Goal: Information Seeking & Learning: Learn about a topic

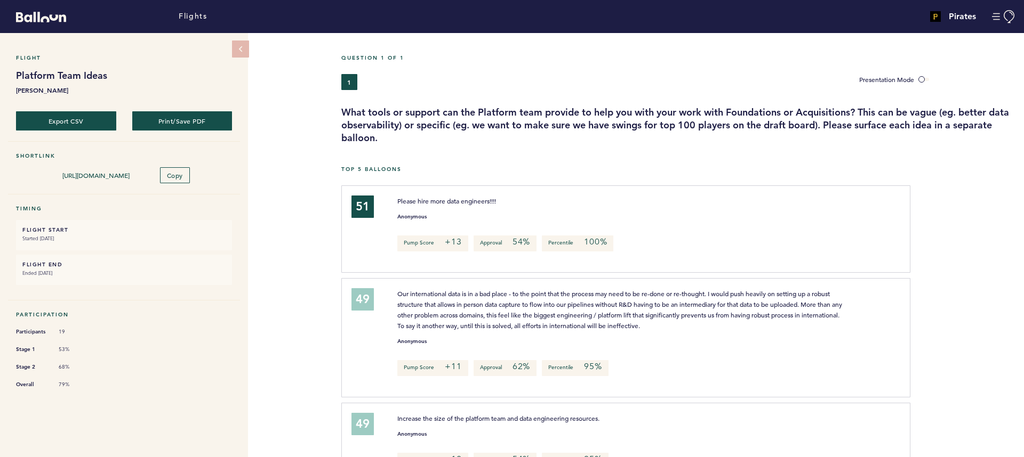
click at [441, 298] on p "Our international data is in a bad place - to the point that the process may ne…" at bounding box center [621, 309] width 448 height 43
drag, startPoint x: 414, startPoint y: 288, endPoint x: 596, endPoint y: 309, distance: 182.9
click at [596, 309] on p "Our international data is in a bad place - to the point that the process may ne…" at bounding box center [621, 309] width 448 height 43
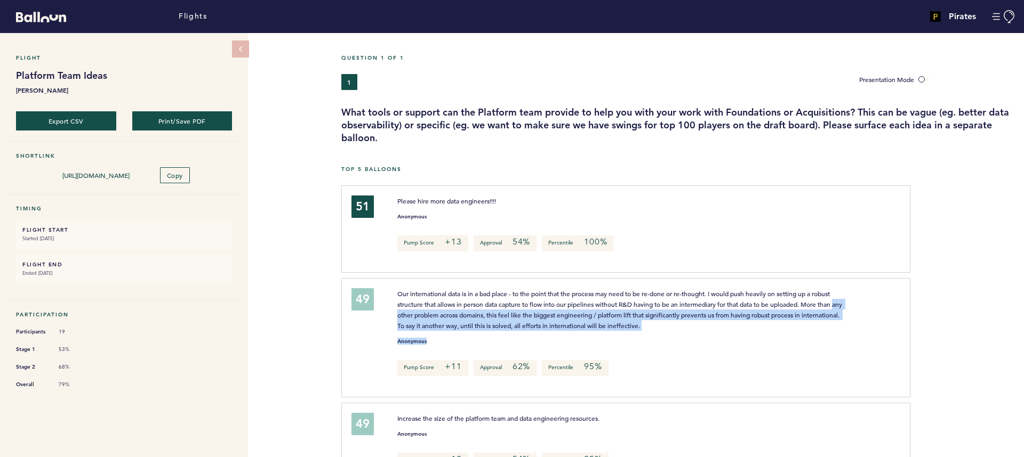
drag, startPoint x: 462, startPoint y: 310, endPoint x: 691, endPoint y: 334, distance: 229.5
click at [691, 334] on div "Our international data is in a bad place - to the point that the process may ne…" at bounding box center [642, 336] width 507 height 96
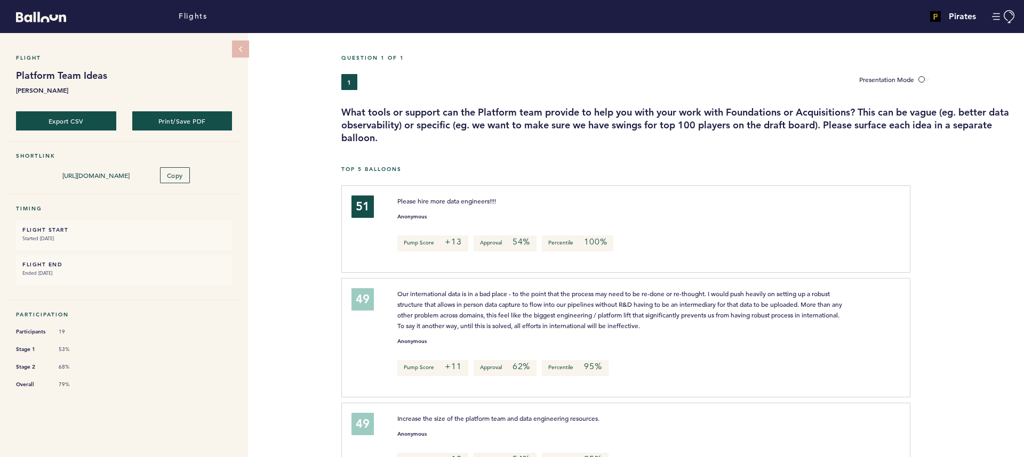
click at [691, 334] on div "Anonymous" at bounding box center [642, 339] width 507 height 11
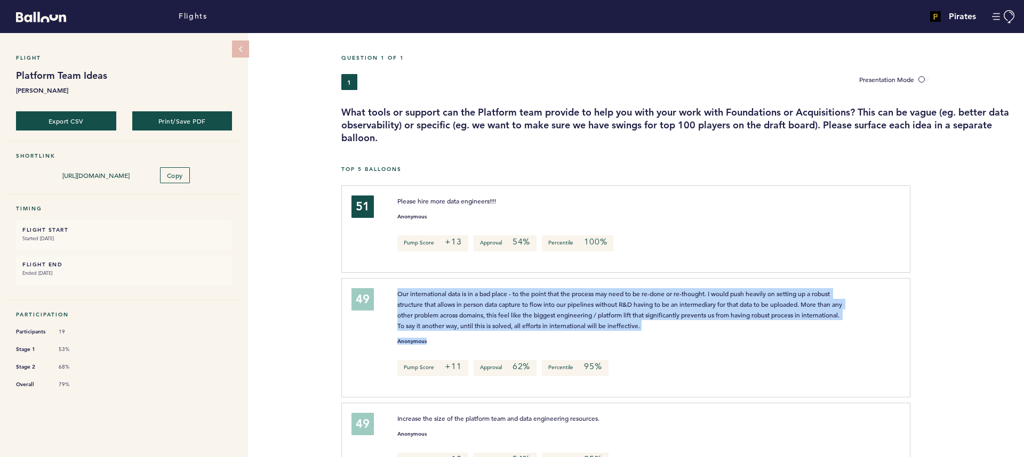
drag, startPoint x: 691, startPoint y: 334, endPoint x: 399, endPoint y: 291, distance: 294.8
click at [399, 291] on div "Our international data is in a bad place - to the point that the process may ne…" at bounding box center [642, 336] width 507 height 96
drag, startPoint x: 349, startPoint y: 295, endPoint x: 684, endPoint y: 379, distance: 345.2
click at [684, 379] on div "49 Our international data is in a bad place - to the point that the process may…" at bounding box center [619, 336] width 553 height 96
drag, startPoint x: 684, startPoint y: 379, endPoint x: 316, endPoint y: 278, distance: 381.8
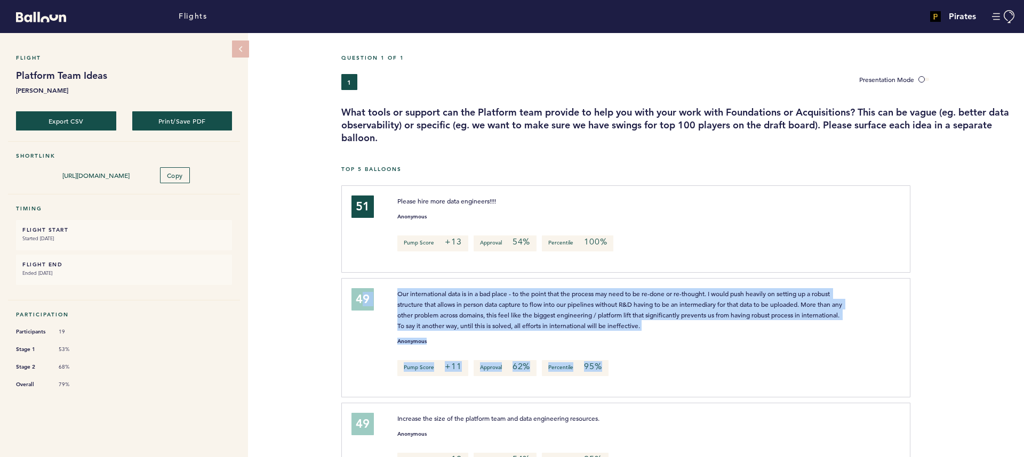
click at [316, 278] on div "Flight Platform Team Ideas [PERSON_NAME] Export CSV Print/Save PDF Shortlink [U…" at bounding box center [512, 245] width 1024 height 424
click at [397, 294] on span "Our international data is in a bad place - to the point that the process may ne…" at bounding box center [620, 310] width 446 height 41
drag, startPoint x: 402, startPoint y: 289, endPoint x: 628, endPoint y: 376, distance: 241.7
click at [628, 376] on div "Our international data is in a bad place - to the point that the process may ne…" at bounding box center [642, 336] width 507 height 96
drag, startPoint x: 628, startPoint y: 376, endPoint x: 346, endPoint y: 288, distance: 295.3
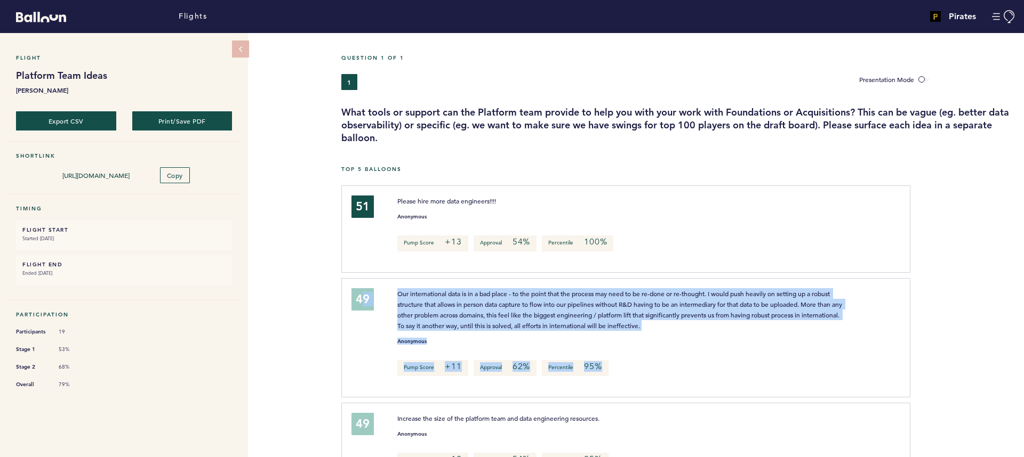
click at [346, 288] on div "49 Our international data is in a bad place - to the point that the process may…" at bounding box center [619, 336] width 553 height 96
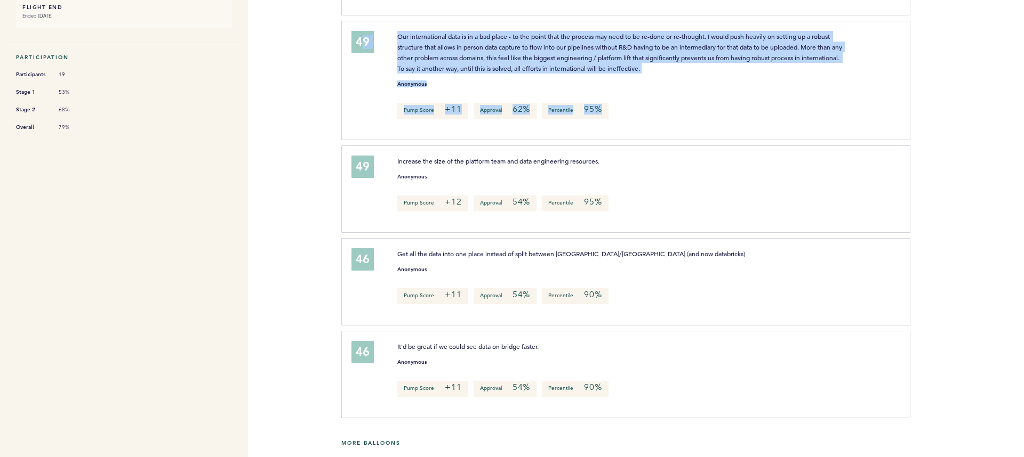
scroll to position [263, 0]
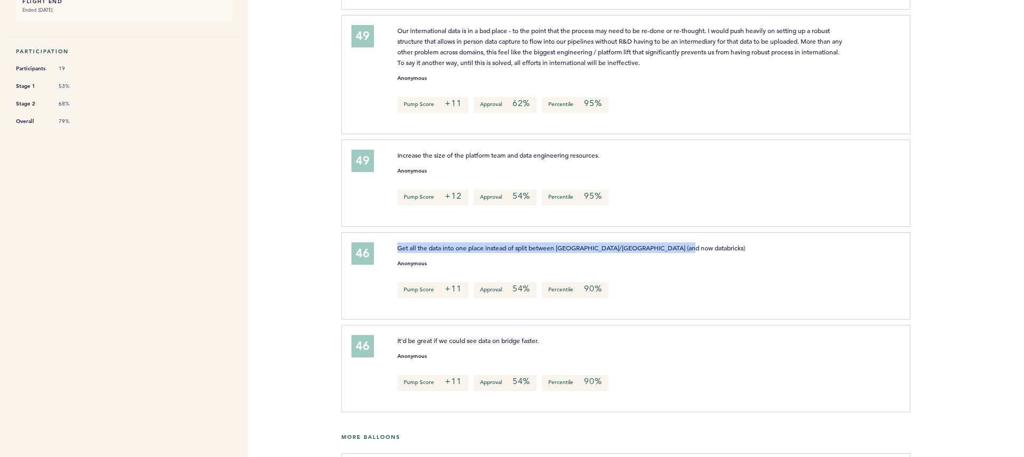
drag, startPoint x: 411, startPoint y: 239, endPoint x: 688, endPoint y: 245, distance: 276.8
click at [688, 245] on div "46 Get all the data into one place instead of split between [PERSON_NAME]/snowf…" at bounding box center [625, 275] width 569 height 87
drag, startPoint x: 688, startPoint y: 245, endPoint x: 398, endPoint y: 245, distance: 290.6
click at [398, 245] on p "Get all the data into one place instead of split between [GEOGRAPHIC_DATA]/[GEO…" at bounding box center [621, 248] width 448 height 11
drag, startPoint x: 395, startPoint y: 245, endPoint x: 649, endPoint y: 303, distance: 261.0
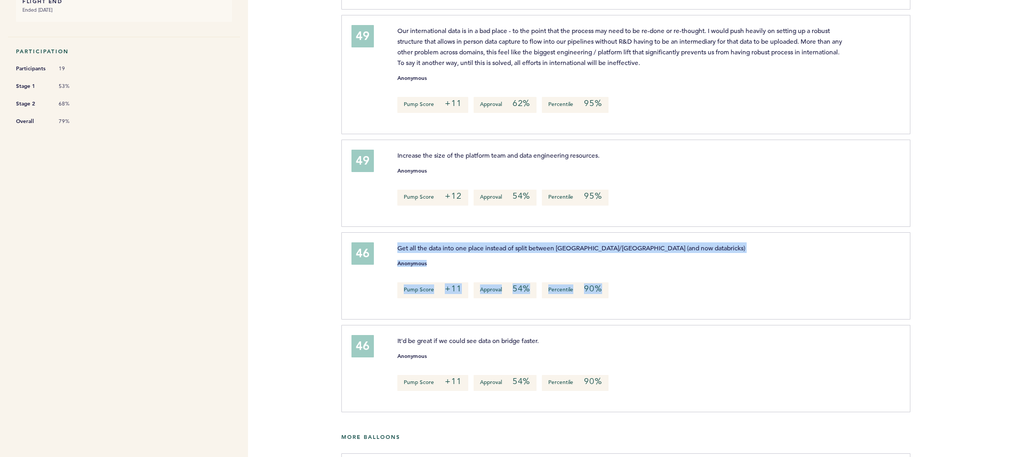
click at [649, 303] on div "Get all the data into one place instead of split between [PERSON_NAME]/snowflak…" at bounding box center [642, 275] width 507 height 64
drag, startPoint x: 590, startPoint y: 286, endPoint x: 380, endPoint y: 241, distance: 214.9
click at [380, 243] on div "46 Get all the data into one place instead of split between [PERSON_NAME]/snowf…" at bounding box center [619, 275] width 553 height 64
drag, startPoint x: 365, startPoint y: 244, endPoint x: 639, endPoint y: 254, distance: 274.8
click at [639, 275] on div "46 Get all the data into one place instead of split between [PERSON_NAME]/snowf…" at bounding box center [619, 275] width 553 height 64
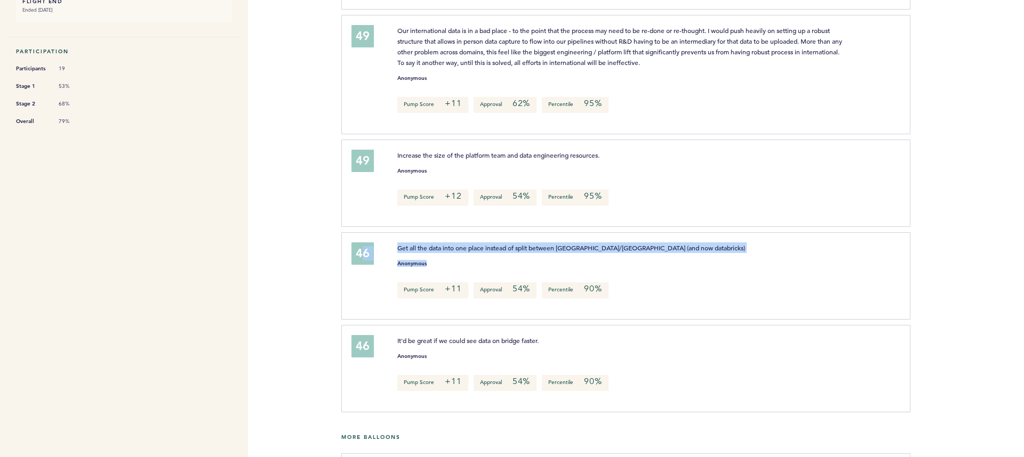
click at [640, 247] on span "Get all the data into one place instead of split between [GEOGRAPHIC_DATA]/[GEO…" at bounding box center [571, 248] width 348 height 9
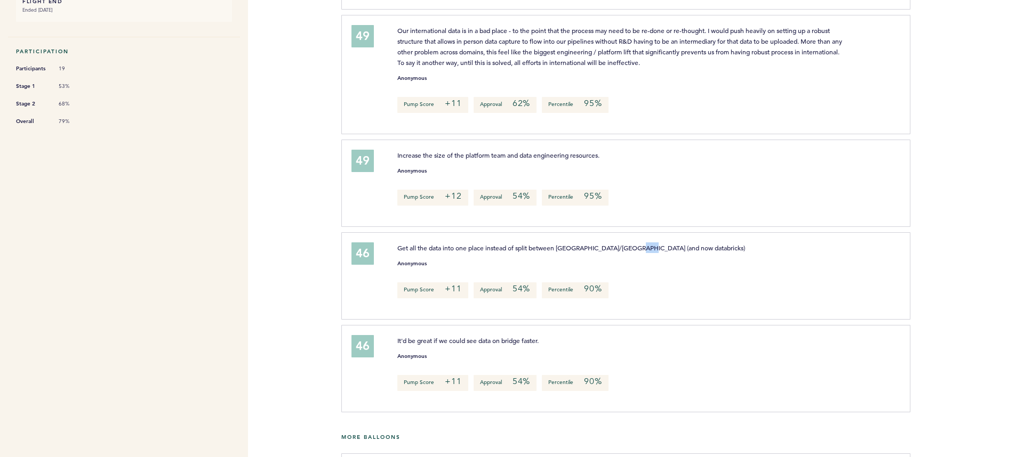
click at [640, 247] on span "Get all the data into one place instead of split between [GEOGRAPHIC_DATA]/[GEO…" at bounding box center [571, 248] width 348 height 9
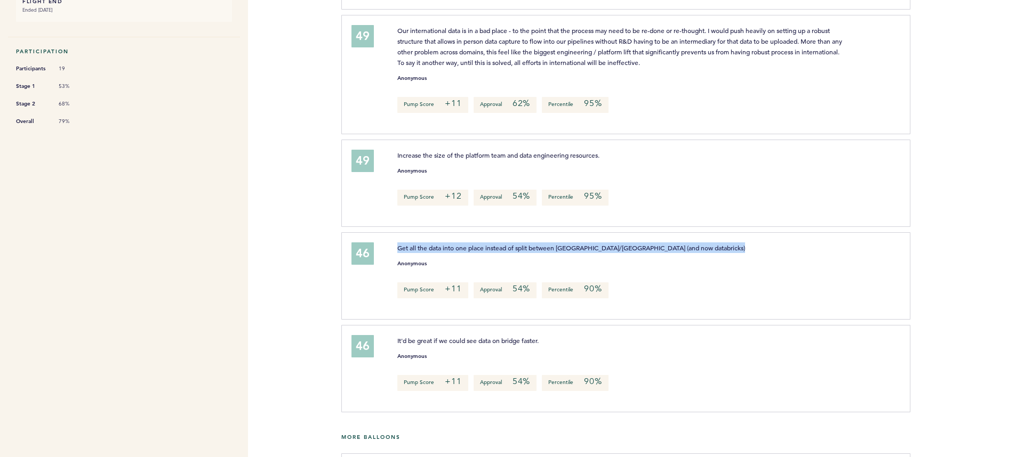
click at [640, 247] on span "Get all the data into one place instead of split between [GEOGRAPHIC_DATA]/[GEO…" at bounding box center [571, 248] width 348 height 9
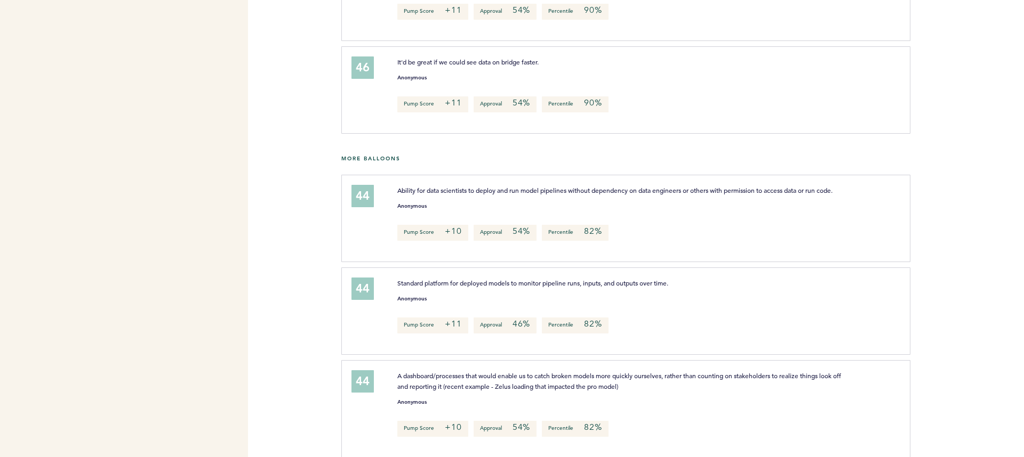
scroll to position [543, 0]
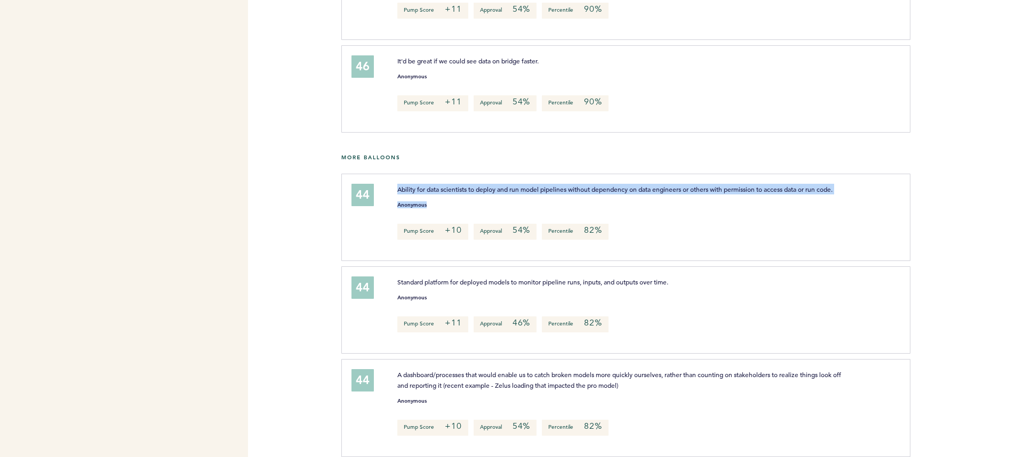
drag, startPoint x: 424, startPoint y: 186, endPoint x: 641, endPoint y: 201, distance: 218.1
click at [641, 201] on div "Ability for data scientists to deploy and run model pipelines without dependenc…" at bounding box center [642, 216] width 507 height 64
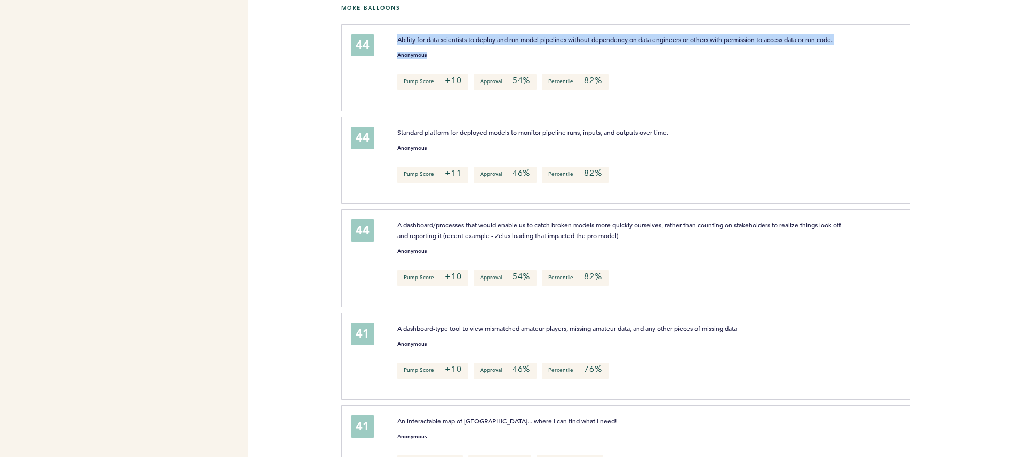
scroll to position [695, 0]
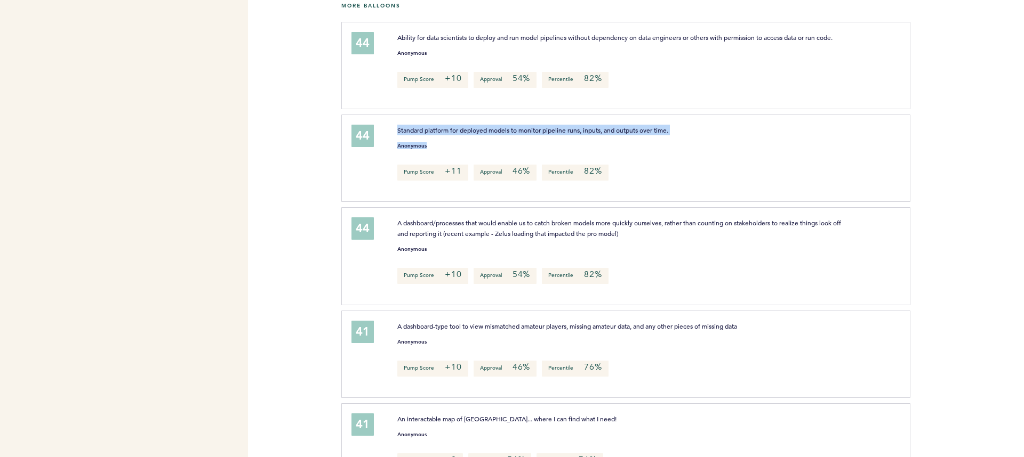
drag, startPoint x: 468, startPoint y: 137, endPoint x: 565, endPoint y: 148, distance: 97.6
click at [565, 148] on div "Standard platform for deployed models to monitor pipeline runs, inputs, and out…" at bounding box center [642, 157] width 507 height 64
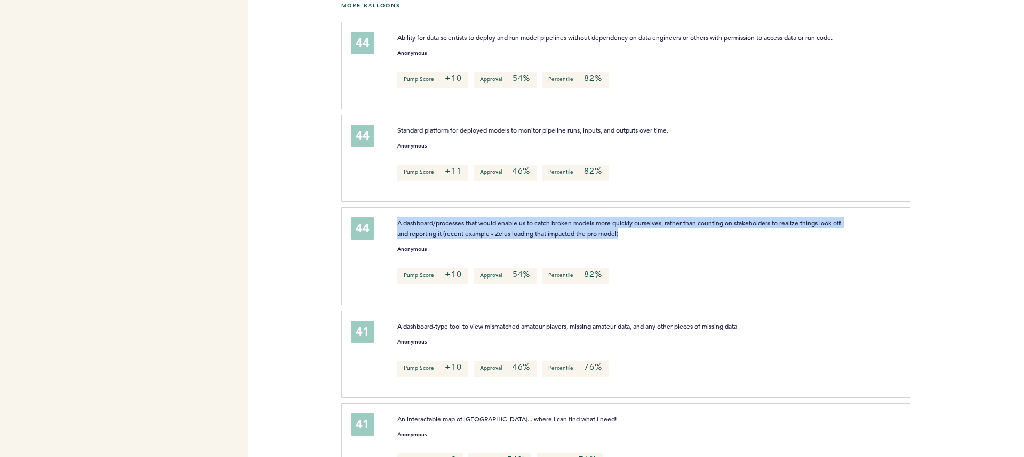
drag, startPoint x: 397, startPoint y: 221, endPoint x: 789, endPoint y: 230, distance: 392.5
click at [789, 230] on div "A dashboard/processes that would enable us to catch broken models more quickly …" at bounding box center [621, 228] width 464 height 21
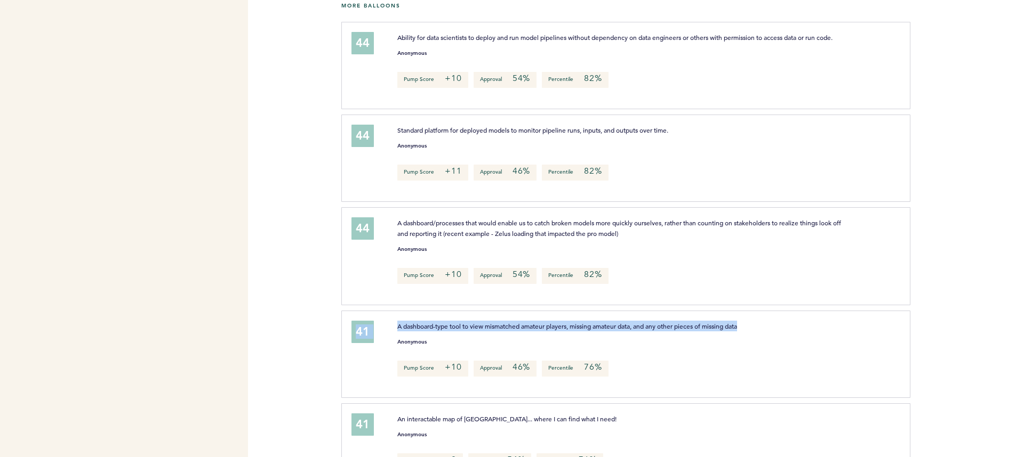
drag, startPoint x: 395, startPoint y: 339, endPoint x: 404, endPoint y: 302, distance: 37.9
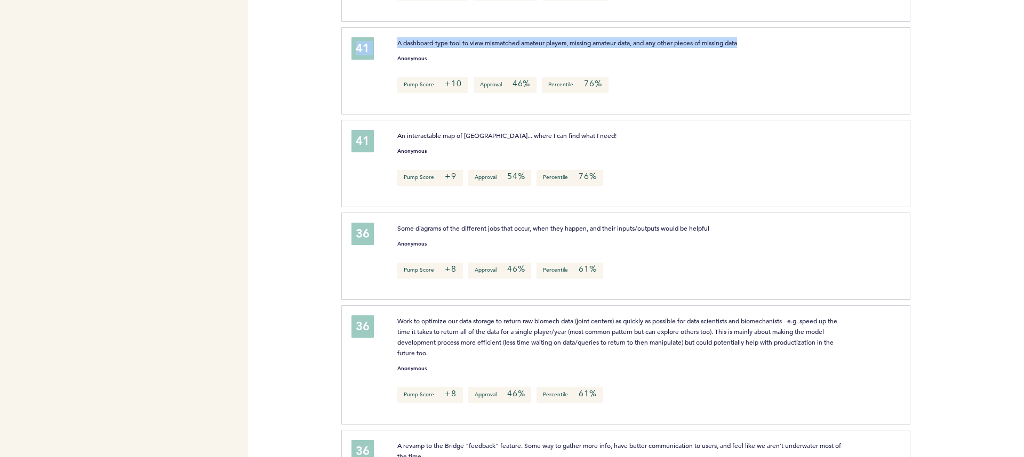
scroll to position [980, 0]
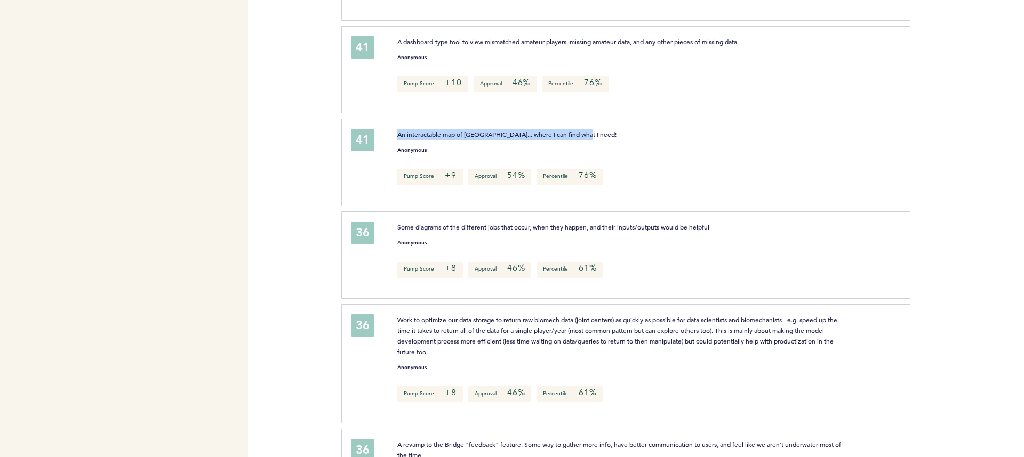
drag, startPoint x: 397, startPoint y: 130, endPoint x: 610, endPoint y: 135, distance: 213.4
click at [610, 135] on div "An interactable map of [GEOGRAPHIC_DATA]... where I can find what I need!" at bounding box center [621, 134] width 464 height 11
drag, startPoint x: 543, startPoint y: 136, endPoint x: 424, endPoint y: 134, distance: 119.4
click at [424, 134] on p "An interactable map of [GEOGRAPHIC_DATA]... where I can find what I need!" at bounding box center [621, 134] width 448 height 11
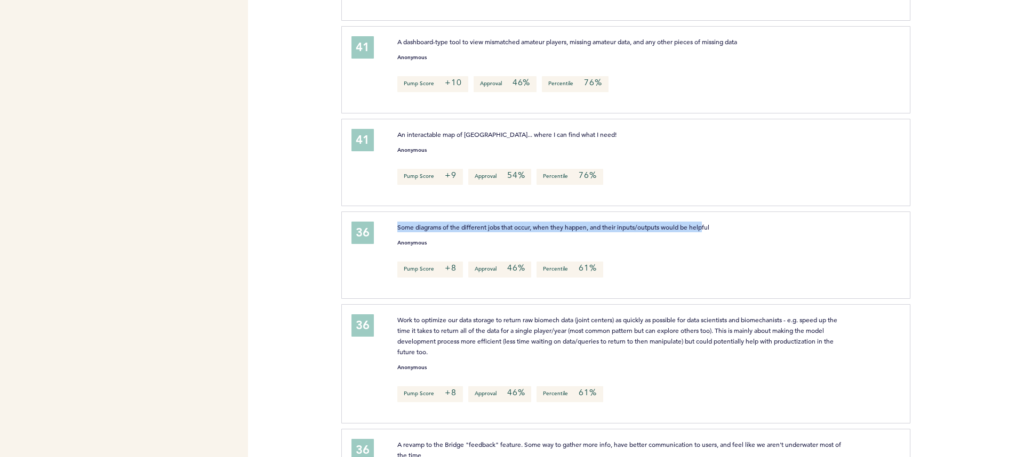
drag, startPoint x: 398, startPoint y: 230, endPoint x: 718, endPoint y: 231, distance: 319.4
click at [709, 231] on div "Some diagrams of the different jobs that occur, when they happen, and their inp…" at bounding box center [642, 254] width 507 height 64
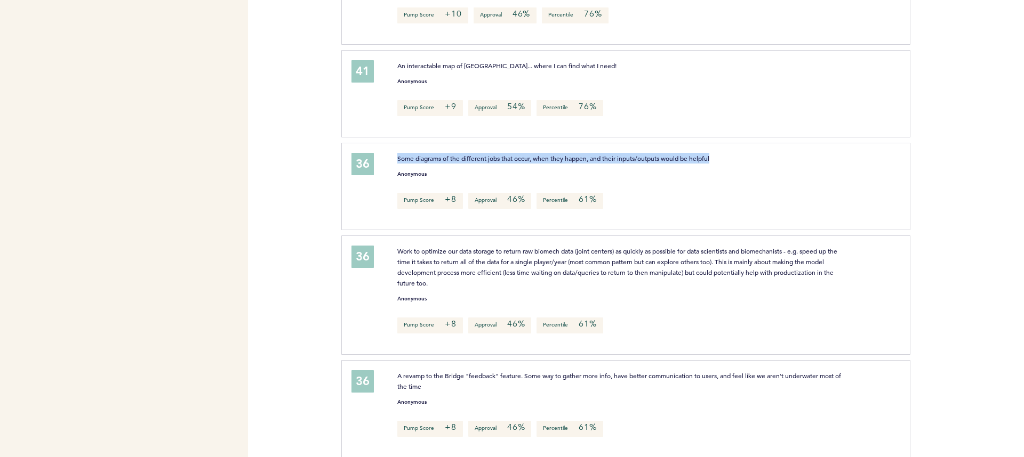
scroll to position [1063, 0]
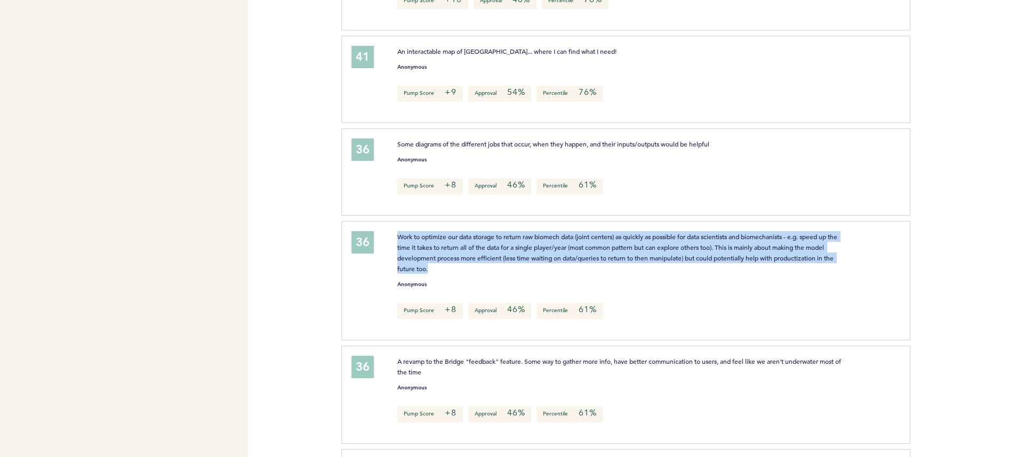
drag, startPoint x: 395, startPoint y: 237, endPoint x: 757, endPoint y: 268, distance: 363.9
click at [757, 268] on div "Work to optimize our data storage to return raw biomech data (joint centers) as…" at bounding box center [621, 252] width 464 height 43
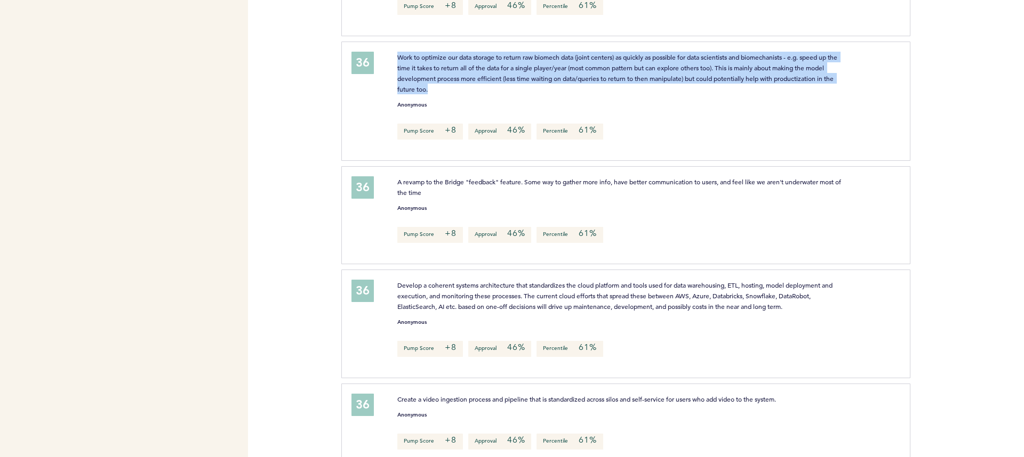
scroll to position [1245, 0]
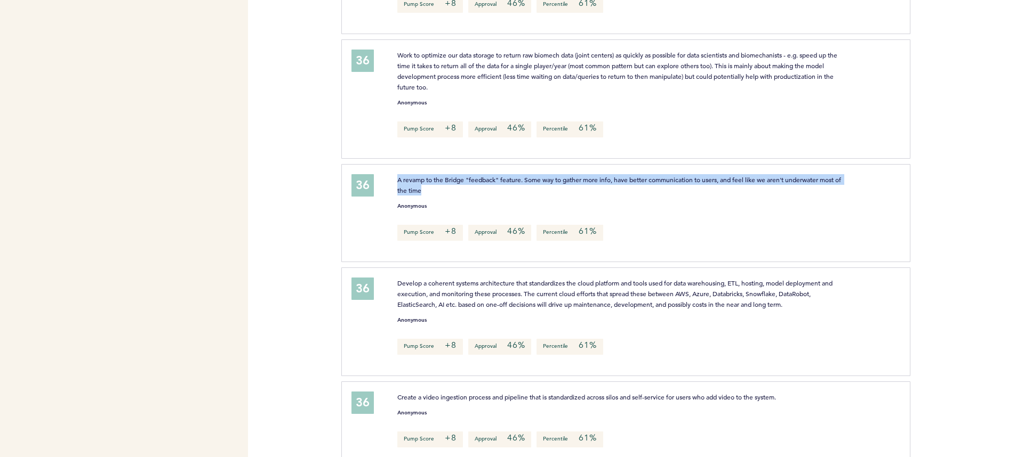
drag, startPoint x: 394, startPoint y: 180, endPoint x: 492, endPoint y: 192, distance: 98.8
click at [492, 192] on div "A revamp to the Bridge "feedback" feature. Some way to gather more info, have b…" at bounding box center [621, 184] width 464 height 21
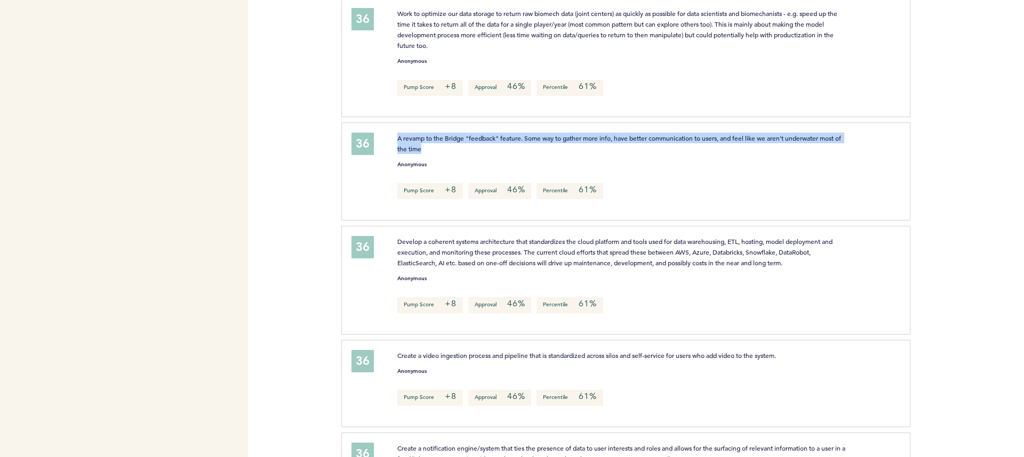
scroll to position [1294, 0]
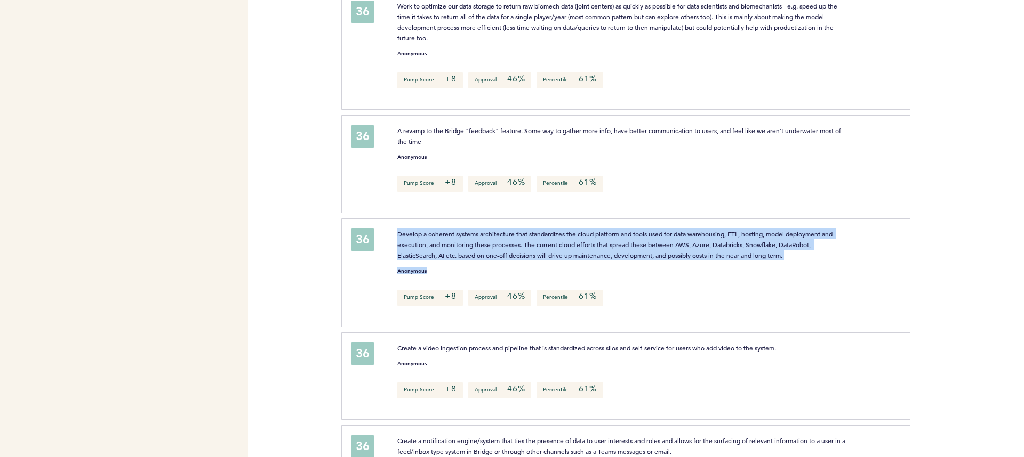
drag, startPoint x: 396, startPoint y: 237, endPoint x: 521, endPoint y: 264, distance: 128.3
click at [521, 264] on div "Develop a coherent systems architecture that standardizes the cloud platform an…" at bounding box center [642, 271] width 507 height 85
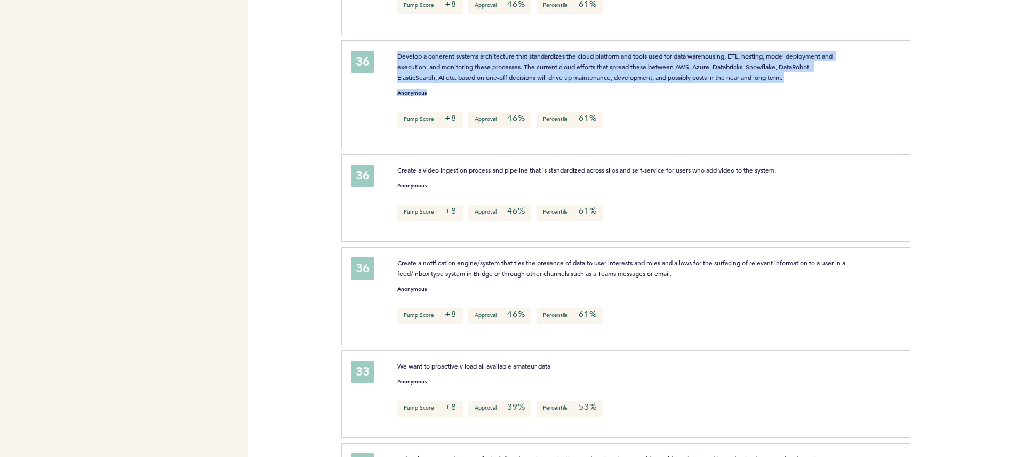
scroll to position [1473, 0]
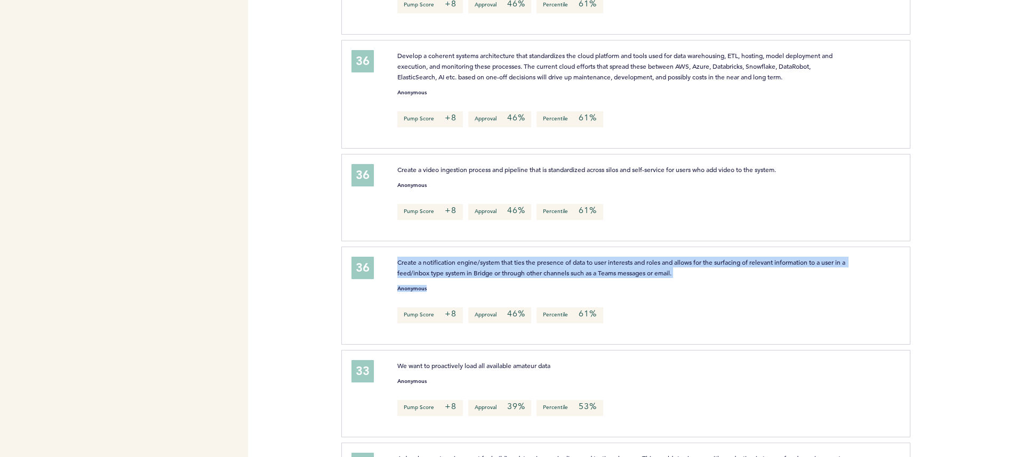
drag, startPoint x: 497, startPoint y: 281, endPoint x: 514, endPoint y: 283, distance: 16.7
click at [514, 283] on div "Create a notification engine/system that ties the presence of data to user inte…" at bounding box center [642, 294] width 507 height 75
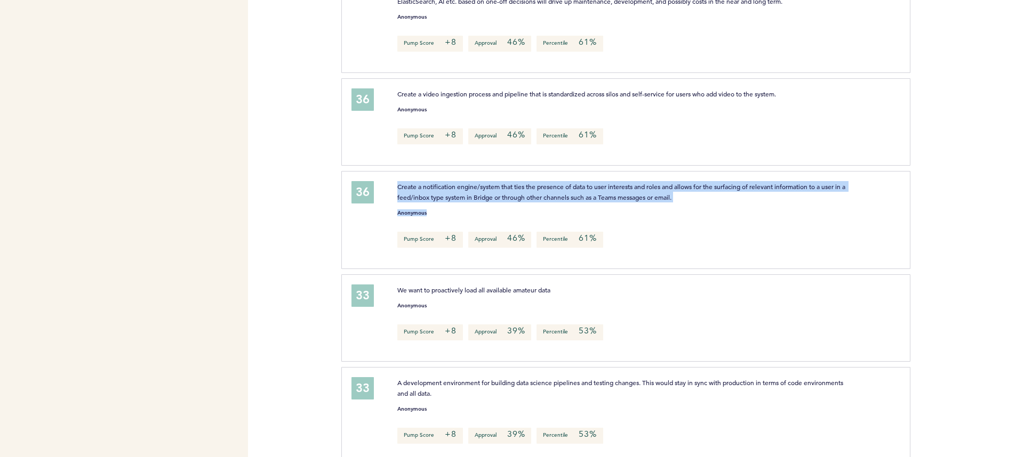
scroll to position [1553, 0]
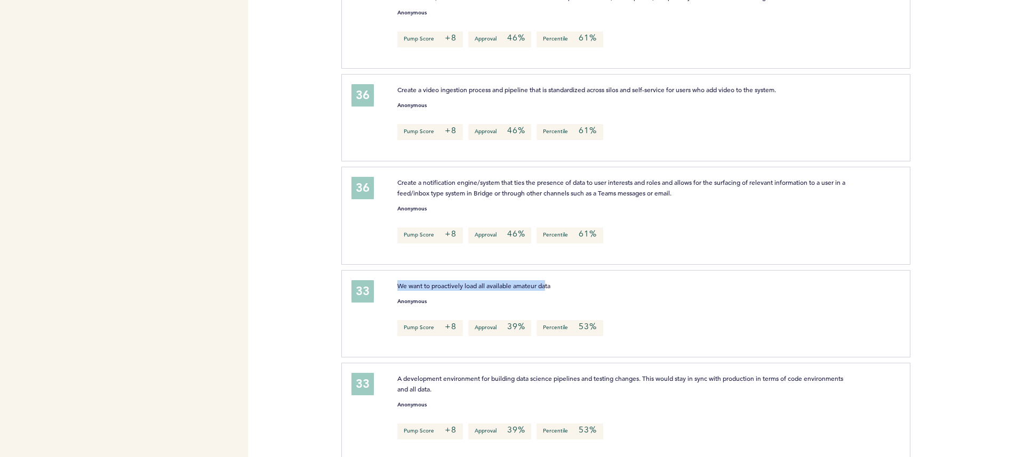
drag, startPoint x: 394, startPoint y: 285, endPoint x: 548, endPoint y: 286, distance: 154.1
click at [548, 286] on div "We want to proactively load all available amateur data" at bounding box center [621, 285] width 464 height 11
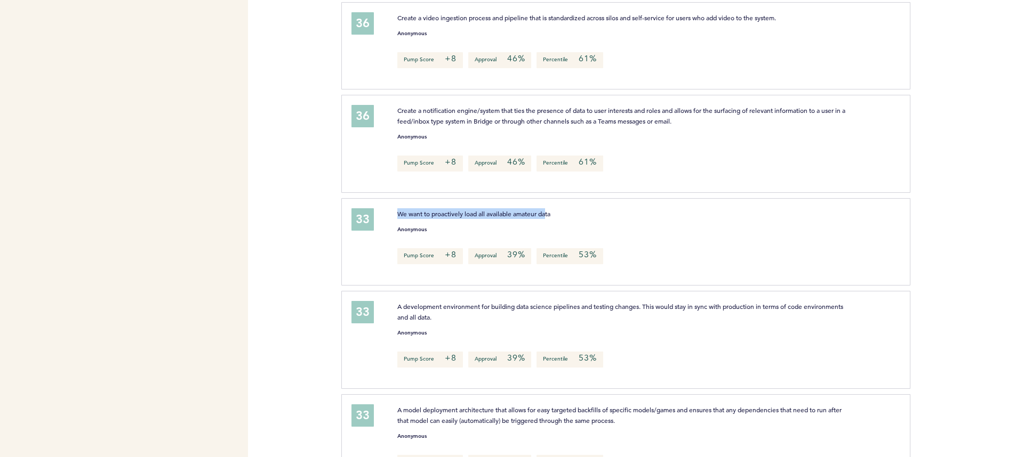
scroll to position [1625, 0]
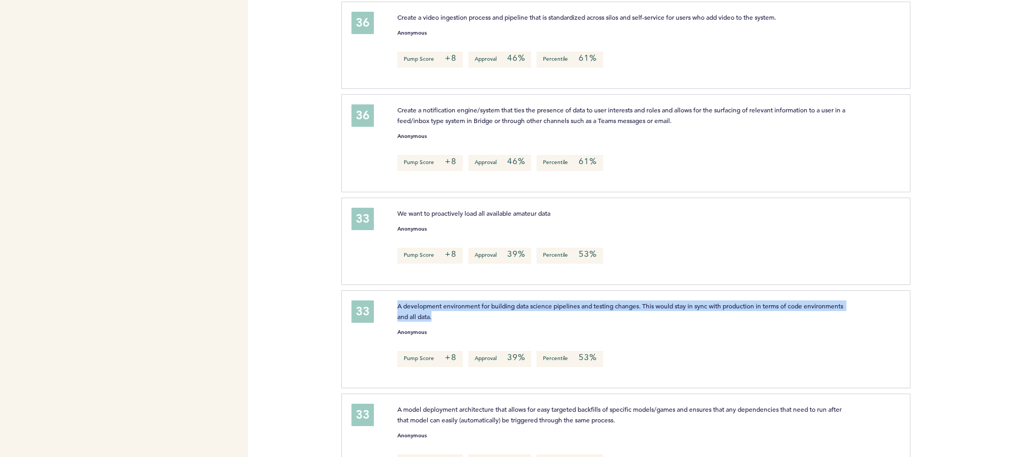
drag, startPoint x: 398, startPoint y: 305, endPoint x: 534, endPoint y: 323, distance: 137.1
click at [534, 323] on div "A development environment for building data science pipelines and testing chang…" at bounding box center [642, 338] width 507 height 75
